Goal: Information Seeking & Learning: Learn about a topic

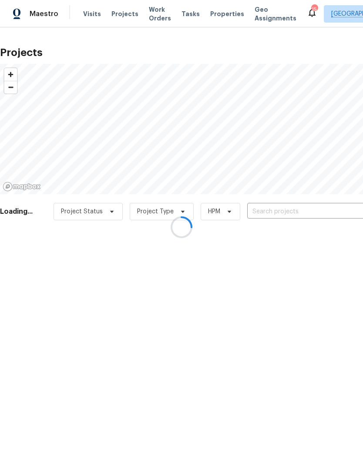
click at [298, 213] on div at bounding box center [181, 227] width 363 height 454
click at [290, 213] on div at bounding box center [181, 227] width 363 height 454
click at [273, 210] on div at bounding box center [181, 227] width 363 height 454
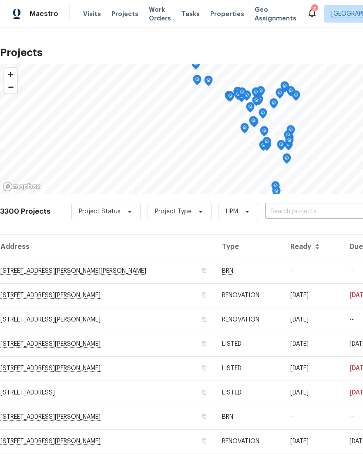
click at [290, 213] on input "text" at bounding box center [315, 211] width 100 height 13
type input "2 [PERSON_NAME]"
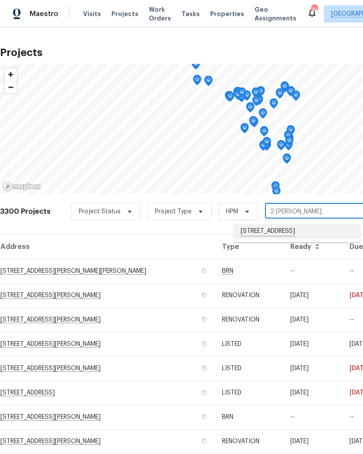
click at [286, 232] on li "[STREET_ADDRESS]" at bounding box center [296, 231] width 126 height 15
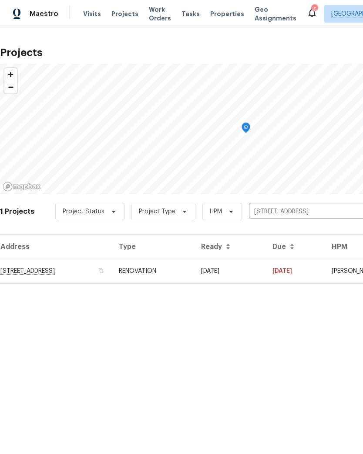
click at [35, 275] on td "[STREET_ADDRESS]" at bounding box center [56, 271] width 112 height 24
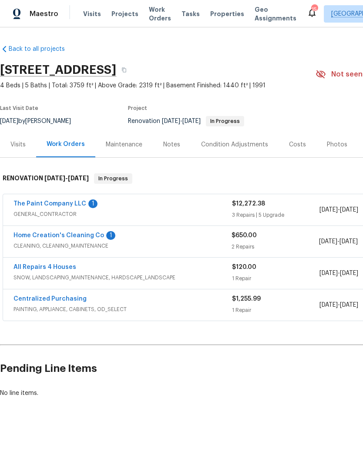
click at [334, 143] on div "Photos" at bounding box center [336, 144] width 20 height 9
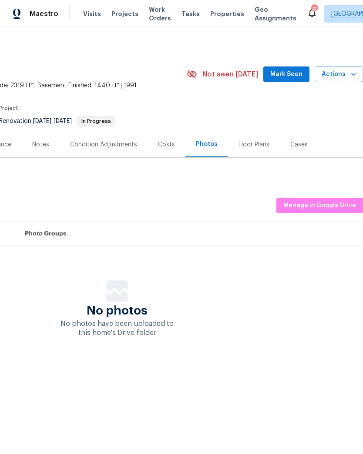
scroll to position [0, 129]
click at [253, 146] on div "Floor Plans" at bounding box center [253, 144] width 31 height 9
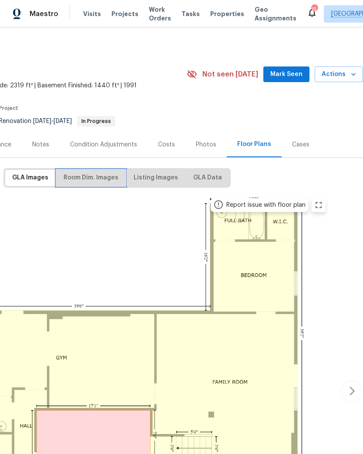
click at [97, 175] on span "Room Dim. Images" at bounding box center [90, 178] width 55 height 11
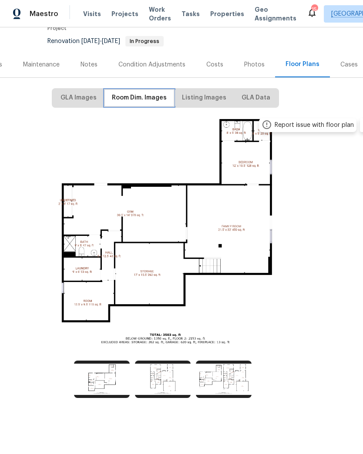
scroll to position [80, 80]
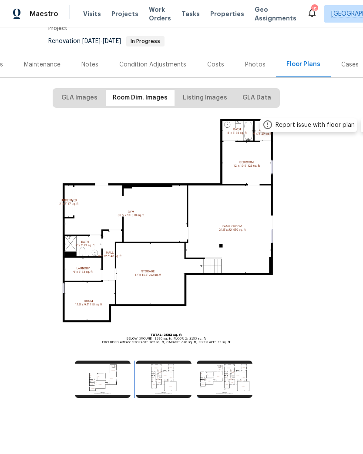
click at [171, 379] on img at bounding box center [164, 379] width 56 height 37
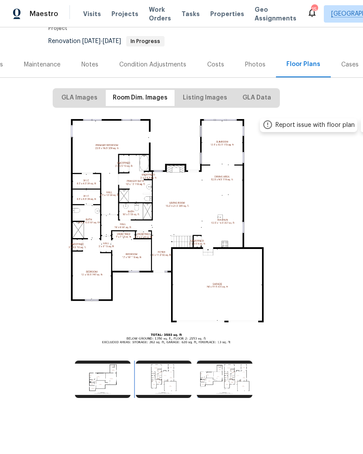
click at [163, 379] on img at bounding box center [164, 379] width 56 height 37
